Goal: Communication & Community: Answer question/provide support

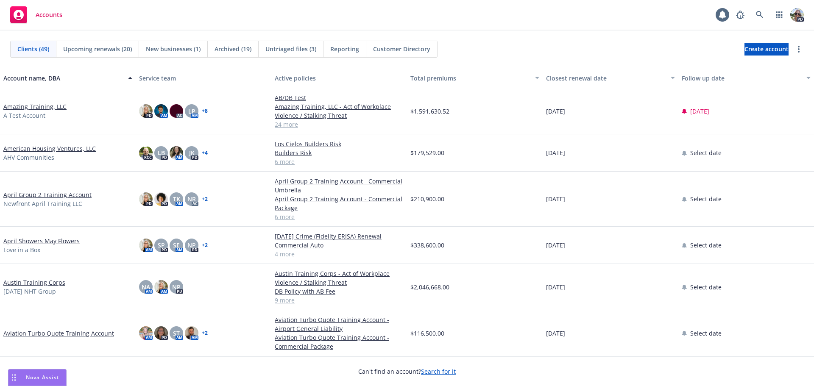
click at [33, 381] on span "Nova Assist" at bounding box center [43, 377] width 34 height 7
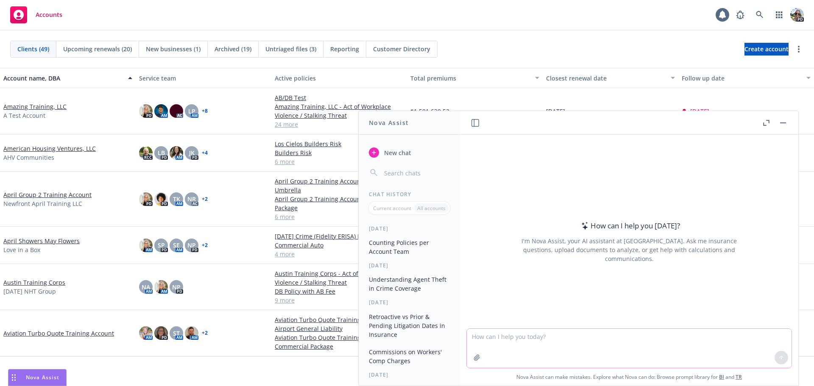
click at [492, 340] on textarea at bounding box center [629, 348] width 325 height 39
paste textarea "I need to tell my certificate team what the certificate parameters are to issue…"
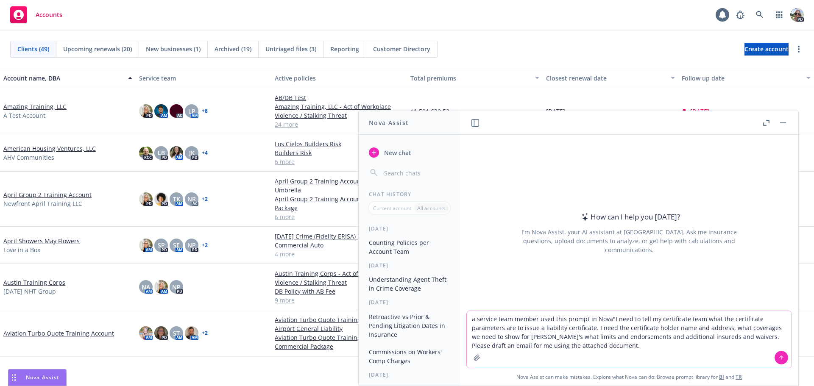
click at [605, 319] on textarea "a service team member used this prompt in Nova"I need to tell my certificate te…" at bounding box center [629, 339] width 325 height 57
click at [589, 345] on textarea "a service team member used this prompt in Nova "I need to tell my certificate t…" at bounding box center [629, 339] width 325 height 57
click at [673, 344] on textarea "a service team member used this prompt in Nova "I need to tell my certificate t…" at bounding box center [629, 339] width 325 height 57
click at [769, 344] on textarea "a service team member used this prompt in Nova "I need to tell my certificate t…" at bounding box center [629, 339] width 325 height 57
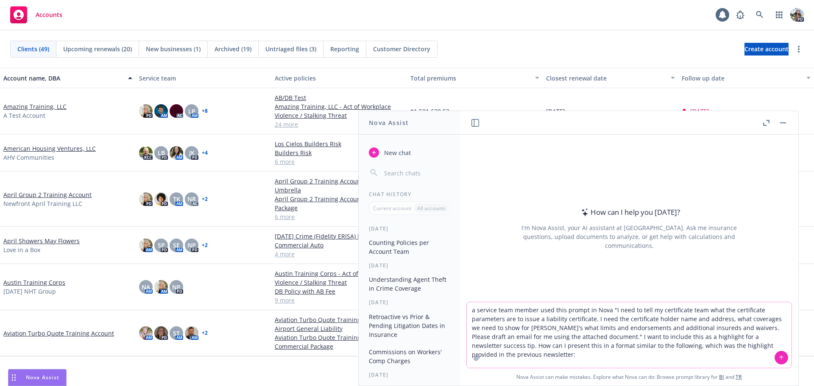
paste textarea "Verify an Endorsement: Nova reviewed a commercial auto policy change request an…"
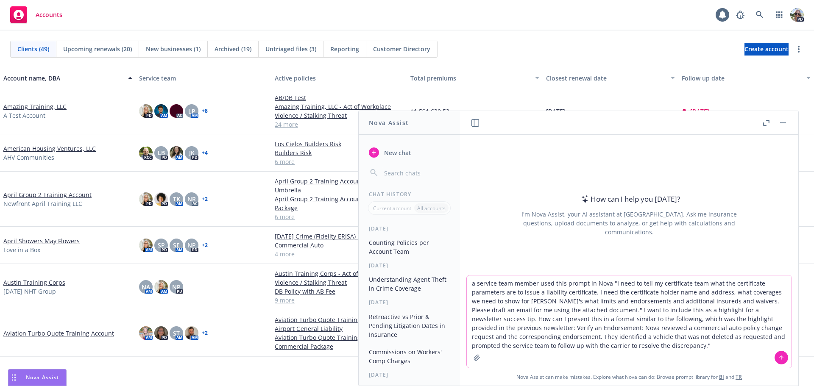
click at [469, 328] on textarea "a service team member used this prompt in Nova "I need to tell my certificate t…" at bounding box center [629, 322] width 325 height 92
type textarea "a service team member used this prompt in Nova "I need to tell my certificate t…"
click at [780, 357] on icon at bounding box center [782, 358] width 6 height 6
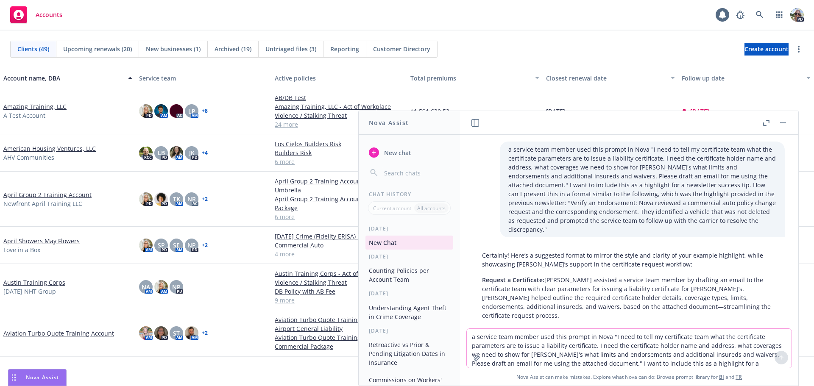
scroll to position [13, 0]
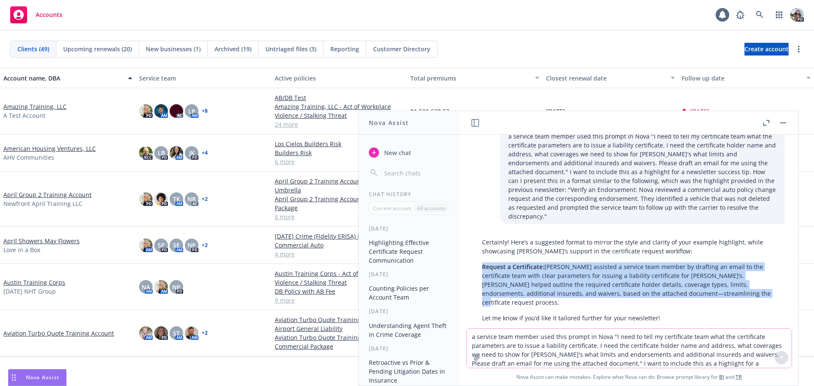
drag, startPoint x: 730, startPoint y: 286, endPoint x: 483, endPoint y: 258, distance: 248.9
click at [483, 263] on p "Request a Certificate: [PERSON_NAME] assisted a service team member by drafting…" at bounding box center [629, 285] width 294 height 45
copy p "Request a Certificate: [PERSON_NAME] assisted a service team member by drafting…"
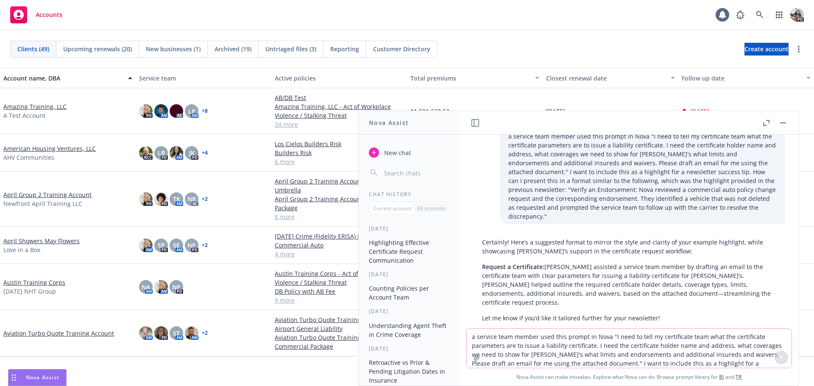
click at [513, 341] on textarea "a service team member used this prompt in Nova "I need to tell my certificate t…" at bounding box center [629, 348] width 325 height 39
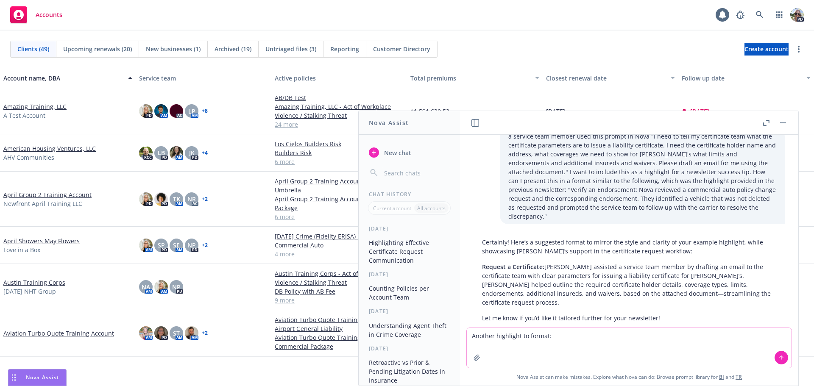
paste textarea "dropping my call notes with clients in there and prompting it to draft a call s…"
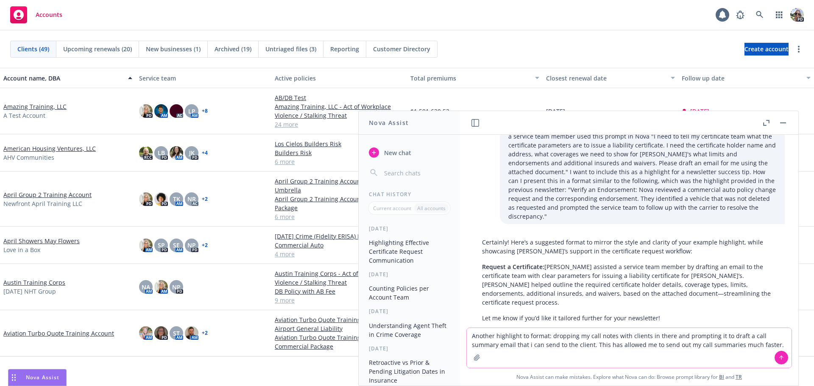
click at [548, 338] on textarea "Another highlight to format: dropping my call notes with clients in there and p…" at bounding box center [629, 348] width 325 height 40
click at [707, 336] on textarea "Another highlight to format: I use Nova for dropping my call notes with clients…" at bounding box center [629, 348] width 325 height 40
click at [624, 336] on textarea "Another highlight to format: I use Nova for dropping my call notes with clients…" at bounding box center [629, 348] width 325 height 40
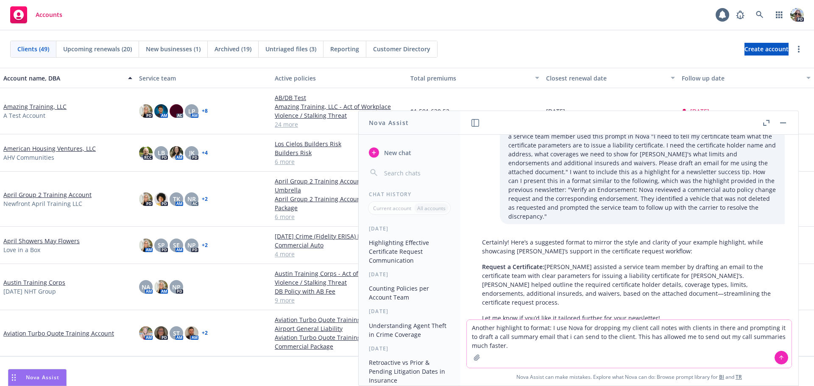
drag, startPoint x: 735, startPoint y: 328, endPoint x: 667, endPoint y: 330, distance: 68.3
click at [667, 330] on textarea "Another highlight to format: I use Nova for dropping my client call notes with …" at bounding box center [629, 344] width 325 height 48
drag, startPoint x: 614, startPoint y: 328, endPoint x: 585, endPoint y: 328, distance: 28.4
click at [585, 328] on textarea "Another highlight to format: I use Nova for dropping my client call notes with …" at bounding box center [629, 344] width 325 height 48
click at [658, 328] on textarea "Another highlight to format: I use Nova for typing my client call notes with cl…" at bounding box center [629, 344] width 325 height 48
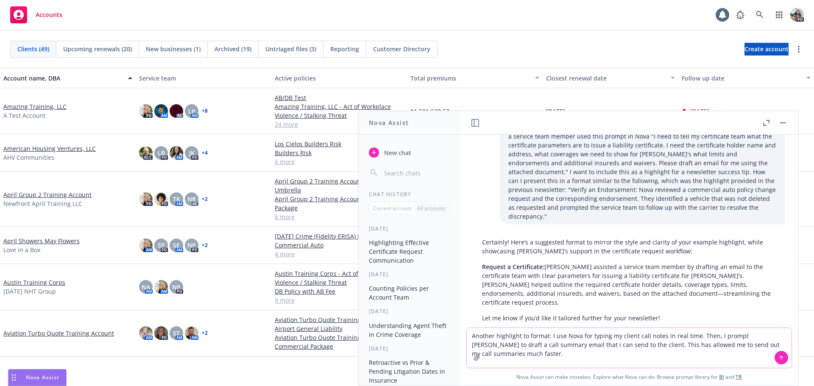
click at [601, 347] on textarea "Another highlight to format: I use Nova for typing my client call notes in real…" at bounding box center [629, 348] width 325 height 40
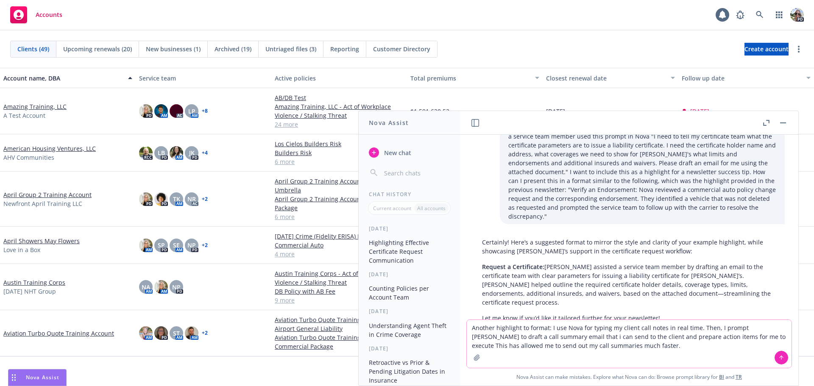
click at [591, 346] on textarea "Another highlight to format: I use Nova for typing my client call notes in real…" at bounding box center [629, 344] width 325 height 48
drag, startPoint x: 687, startPoint y: 346, endPoint x: 659, endPoint y: 350, distance: 28.6
click at [659, 350] on textarea "Another highlight to format: I use Nova for typing my client call notes in real…" at bounding box center [629, 344] width 325 height 48
type textarea "Another highlight to format: I use Nova for typing my client call notes in real…"
click at [779, 360] on icon at bounding box center [782, 358] width 6 height 6
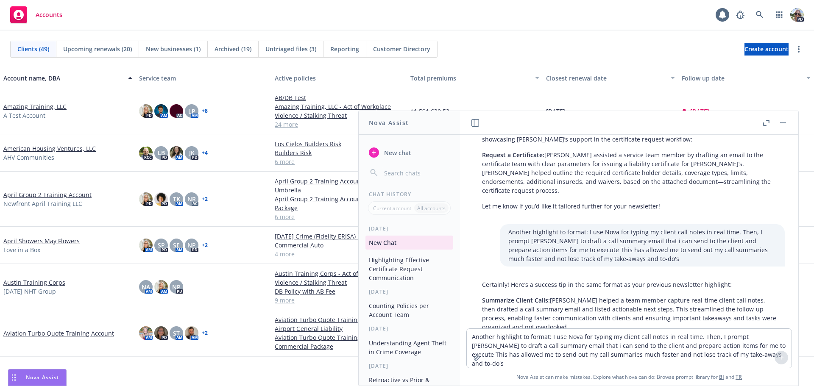
scroll to position [134, 0]
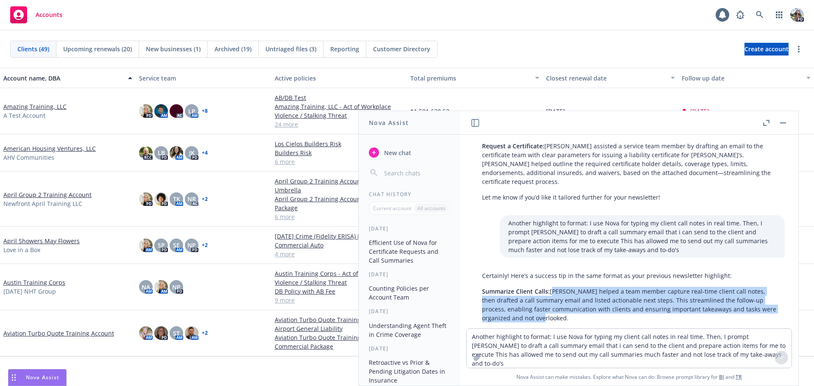
drag, startPoint x: 569, startPoint y: 300, endPoint x: 553, endPoint y: 275, distance: 30.0
click at [553, 287] on p "Summarize Client Calls: [PERSON_NAME] helped a team member capture real-time cl…" at bounding box center [629, 305] width 294 height 36
copy p "[PERSON_NAME] helped a team member capture real-time client call notes, then dr…"
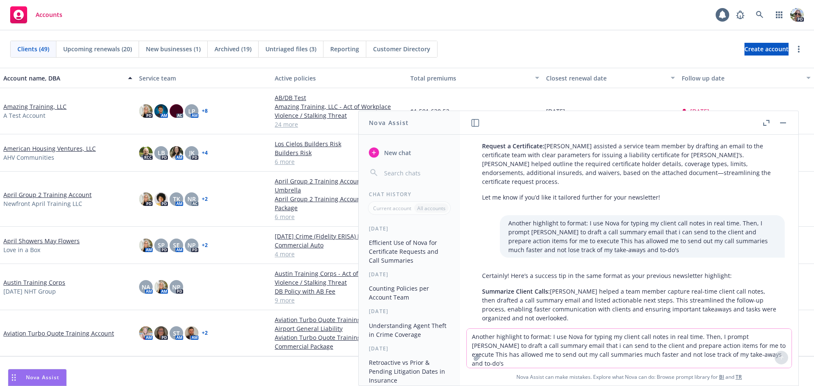
click at [474, 339] on textarea "Another highlight to format: I use Nova for typing my client call notes in real…" at bounding box center [629, 348] width 325 height 39
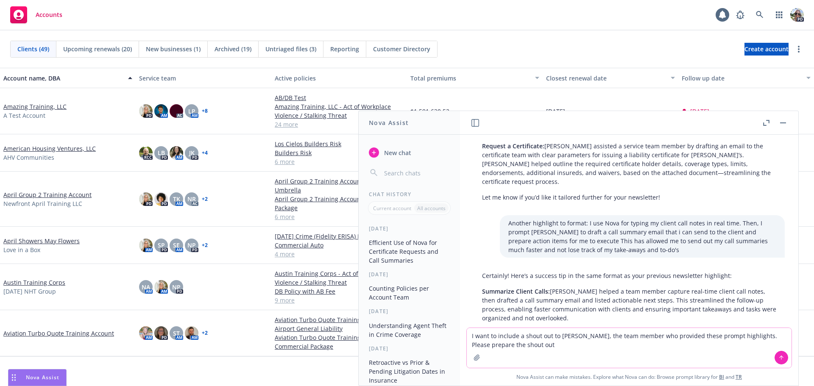
type textarea "I want to include a shout out to [PERSON_NAME], the team member who provided th…"
click at [780, 357] on icon at bounding box center [781, 357] width 3 height 2
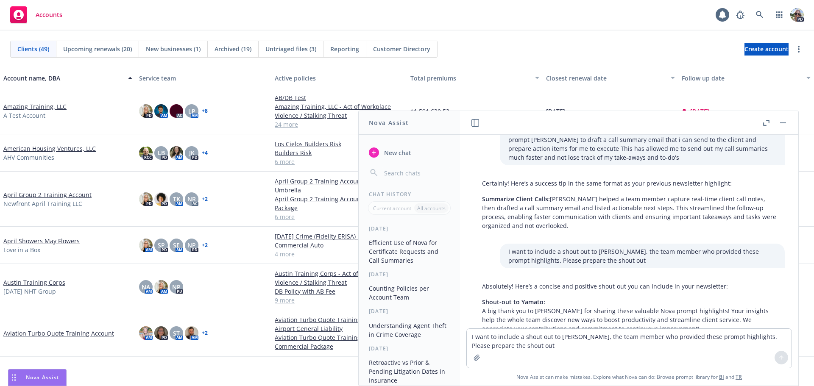
scroll to position [237, 0]
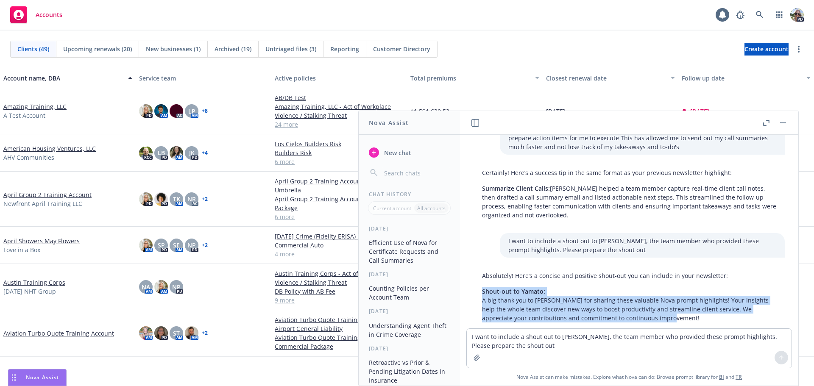
drag, startPoint x: 680, startPoint y: 300, endPoint x: 482, endPoint y: 275, distance: 199.7
click at [482, 275] on div "Absolutely! Here’s a concise and positive shout-out you can include in your new…" at bounding box center [629, 297] width 311 height 58
copy p "Shout-out to [PERSON_NAME]: A big thank you to [PERSON_NAME] for sharing these …"
